Goal: Information Seeking & Learning: Find specific fact

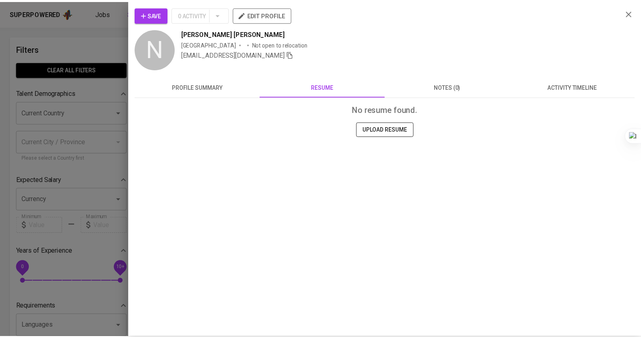
scroll to position [2, 0]
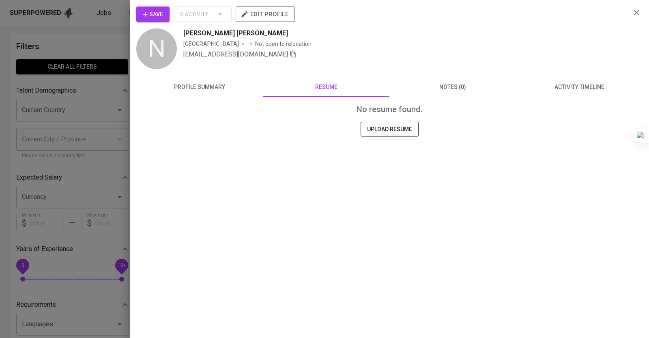
click at [634, 14] on icon "button" at bounding box center [637, 13] width 10 height 10
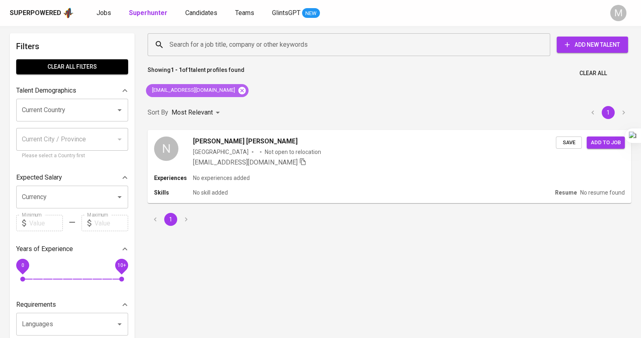
click at [239, 87] on icon at bounding box center [242, 89] width 7 height 7
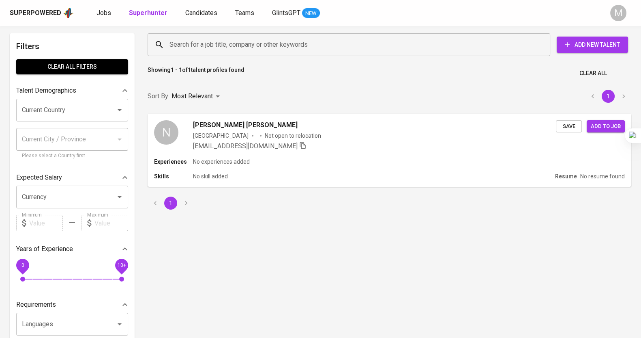
click at [248, 37] on input "Search for a job title, company or other keywords" at bounding box center [351, 44] width 367 height 15
click at [249, 43] on input "Search for a job title, company or other keywords" at bounding box center [351, 44] width 367 height 15
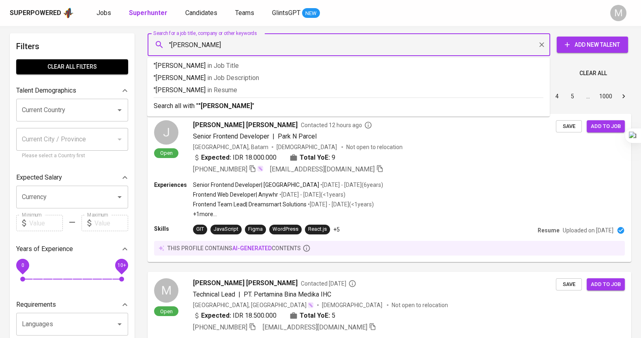
type input ""Sri W""
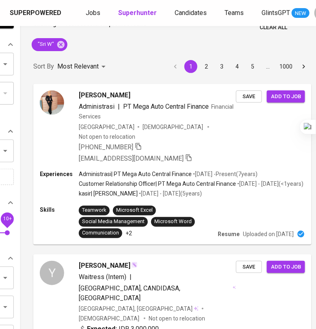
scroll to position [0, 114]
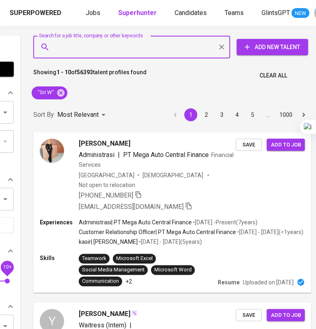
click at [133, 46] on input "Search for a job title, company or other keywords" at bounding box center [133, 46] width 161 height 15
paste input "PT. Qtasnim Digital Teknologi"
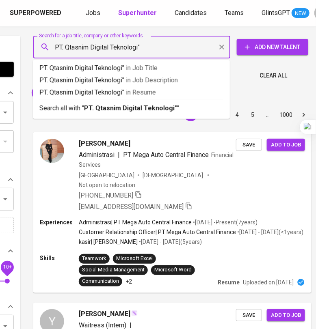
type input ""PT. Qtasnim Digital Teknologi""
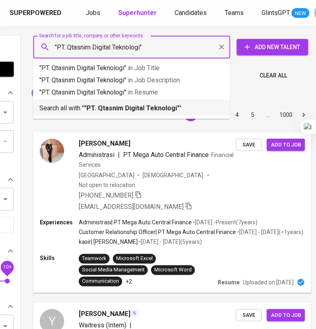
click at [157, 102] on div "Search all with " "PT. Qtasnim Digital Teknologi" "" at bounding box center [131, 106] width 184 height 13
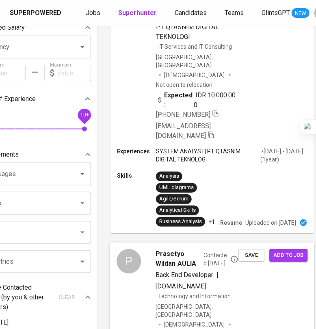
scroll to position [0, 37]
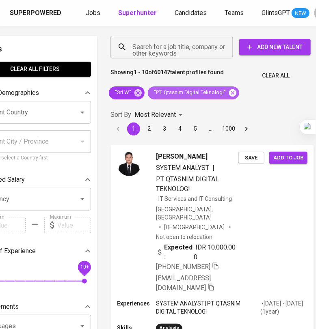
click at [230, 95] on icon at bounding box center [232, 92] width 7 height 7
click at [166, 54] on input "Search for a job title, company or other keywords" at bounding box center [173, 46] width 86 height 15
click at [170, 45] on input "Search for a job title, company or other keywords" at bounding box center [173, 46] width 86 height 15
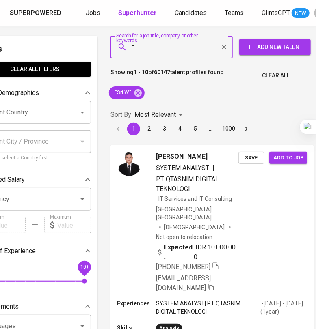
paste input "FUJI SEIKI INDONESIA"
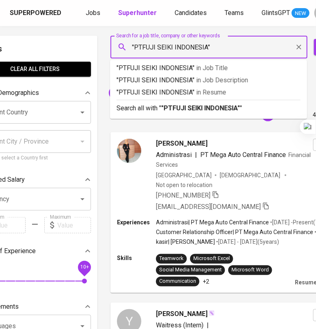
type input ""PT FUJI SEIKI INDONESIA""
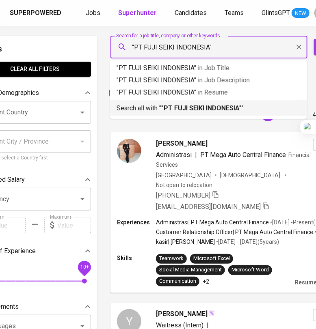
click at [223, 104] on b ""PT FUJI SEIKI INDONESIA"" at bounding box center [201, 108] width 80 height 8
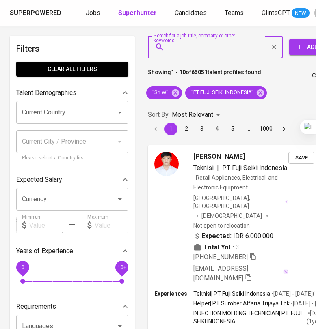
scroll to position [1673, 37]
